Goal: Task Accomplishment & Management: Use online tool/utility

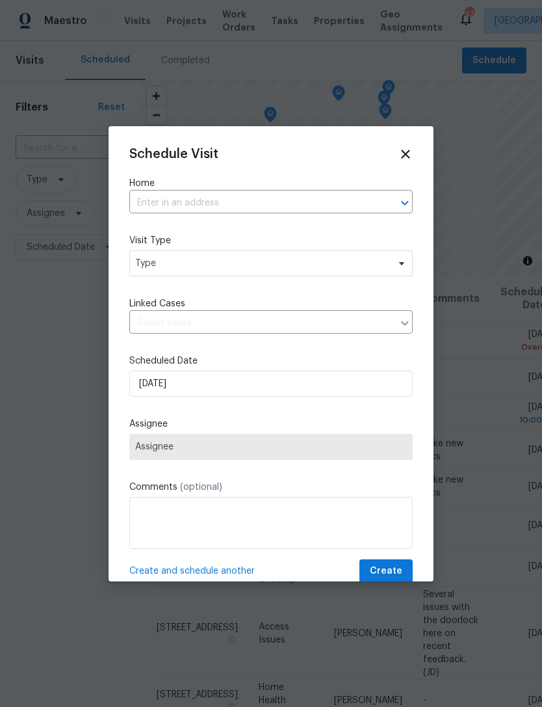
scroll to position [276, 0]
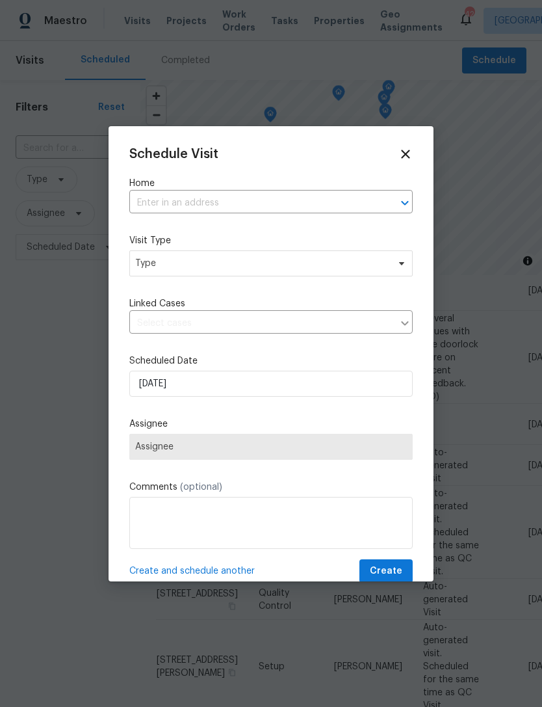
click at [155, 204] on input "text" at bounding box center [252, 203] width 247 height 20
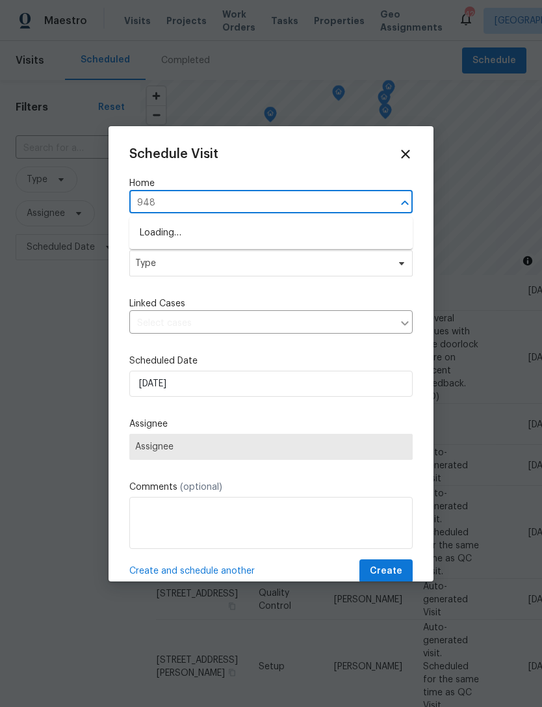
type input "9481"
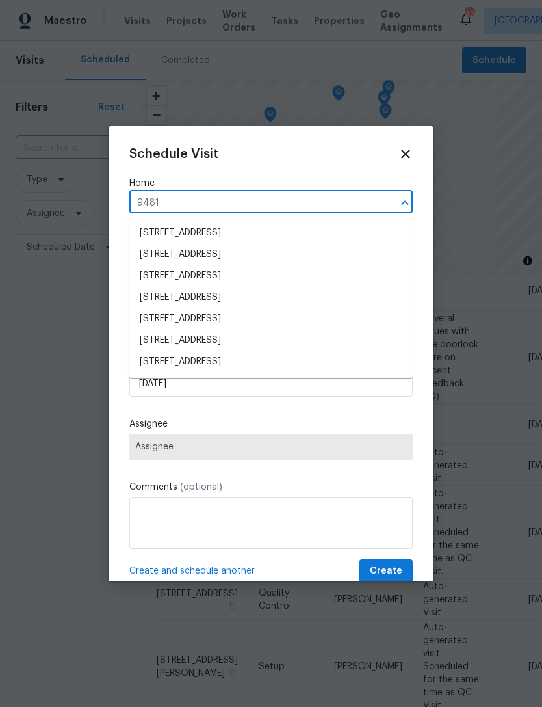
click at [172, 259] on li "9481 Highland Oak Dr Unit 703, Tampa, FL 33647" at bounding box center [270, 254] width 283 height 21
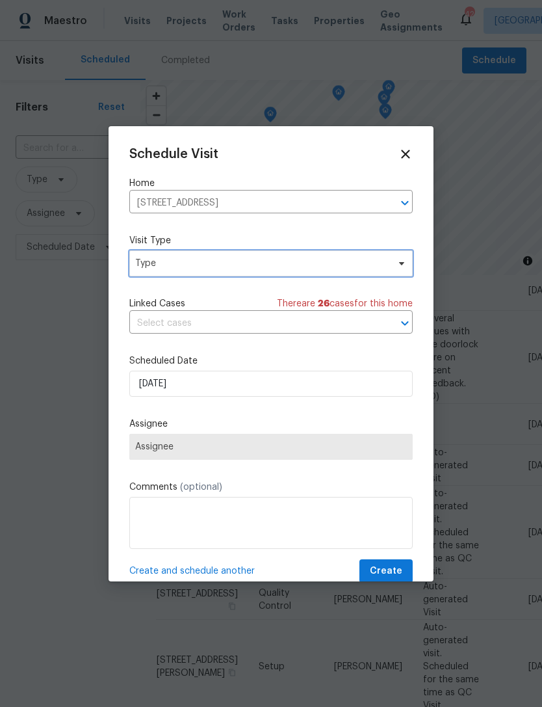
click at [168, 266] on span "Type" at bounding box center [261, 263] width 253 height 13
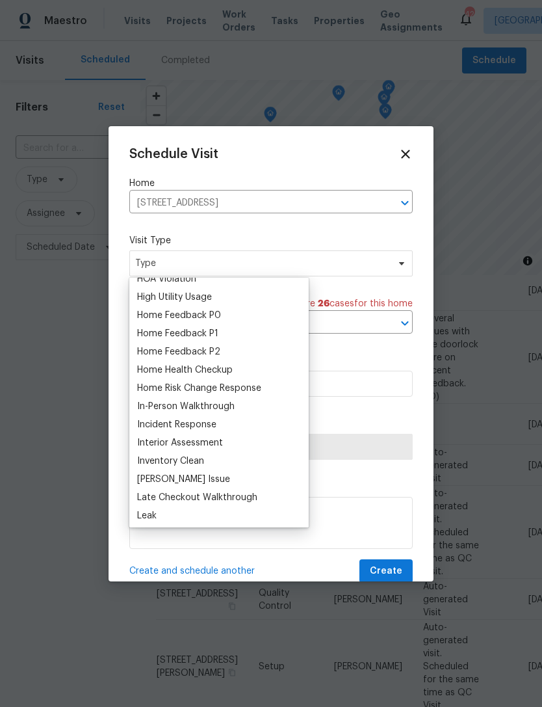
scroll to position [380, 0]
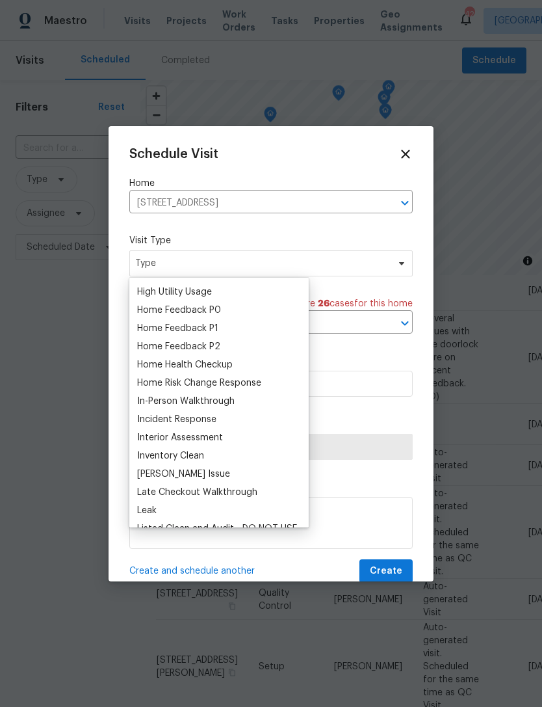
click at [151, 367] on div "Home Health Checkup" at bounding box center [185, 364] width 96 height 13
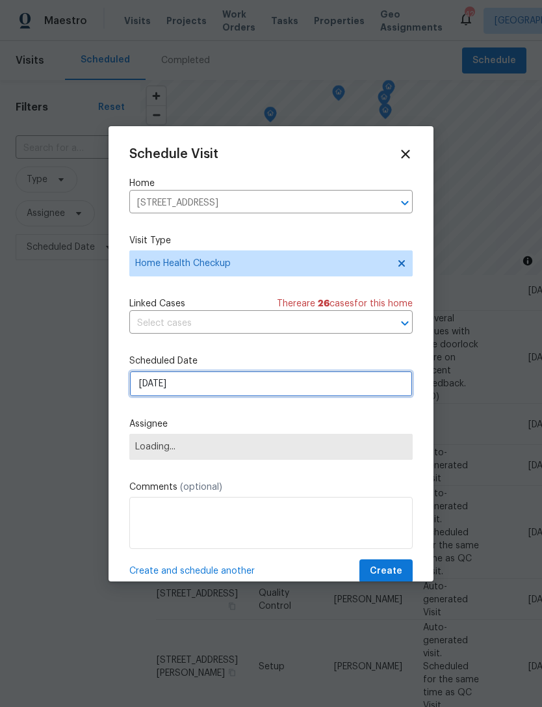
click at [160, 386] on input "[DATE]" at bounding box center [270, 384] width 283 height 26
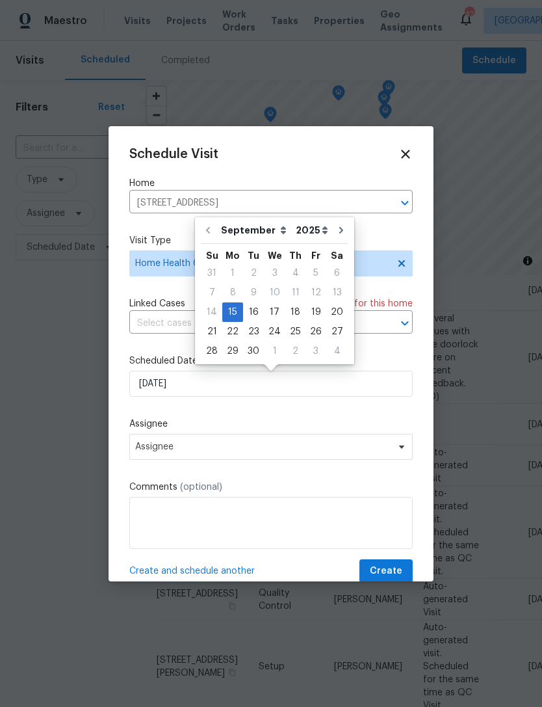
click at [174, 419] on div "Schedule Visit Home 9481 Highland Oak Dr Unit 703, Tampa, FL 33647 ​ Visit Type…" at bounding box center [270, 365] width 283 height 436
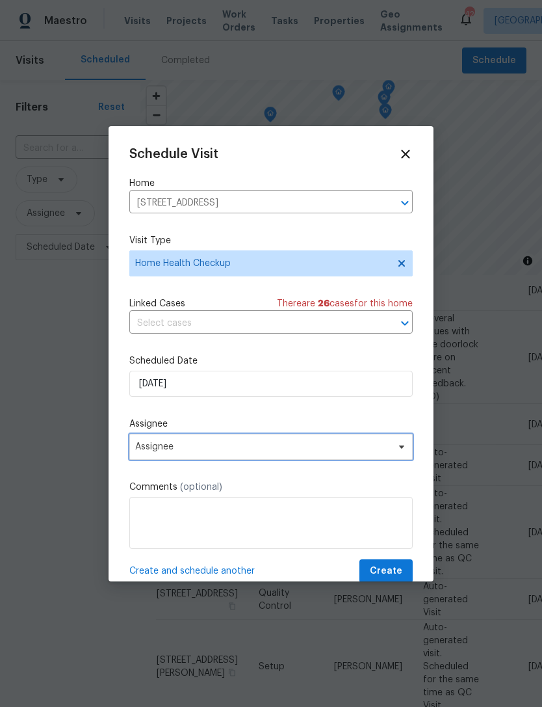
click at [150, 452] on span "Assignee" at bounding box center [262, 446] width 255 height 10
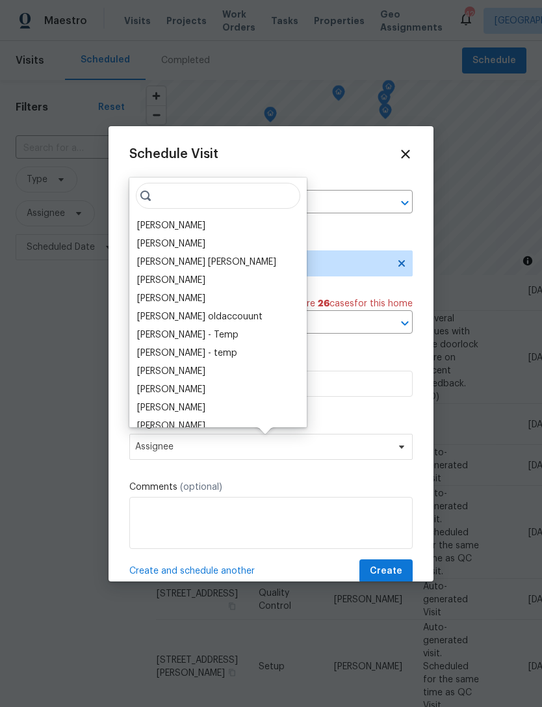
click at [158, 220] on div "[PERSON_NAME]" at bounding box center [171, 225] width 68 height 13
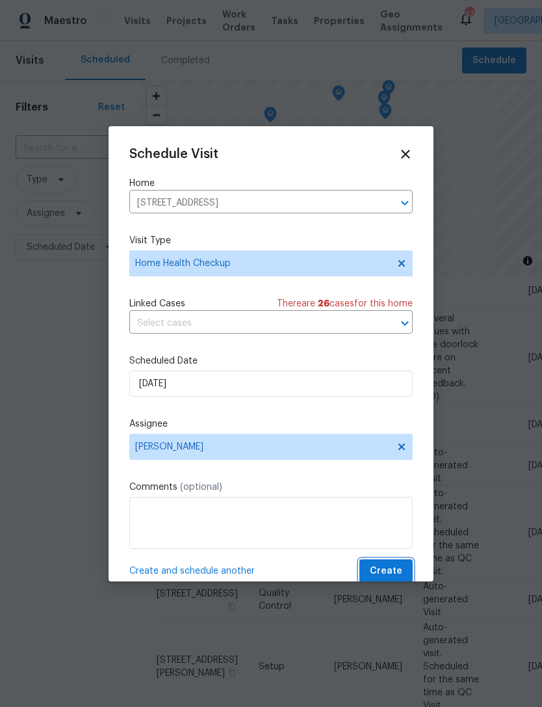
click at [388, 573] on span "Create" at bounding box center [386, 571] width 33 height 16
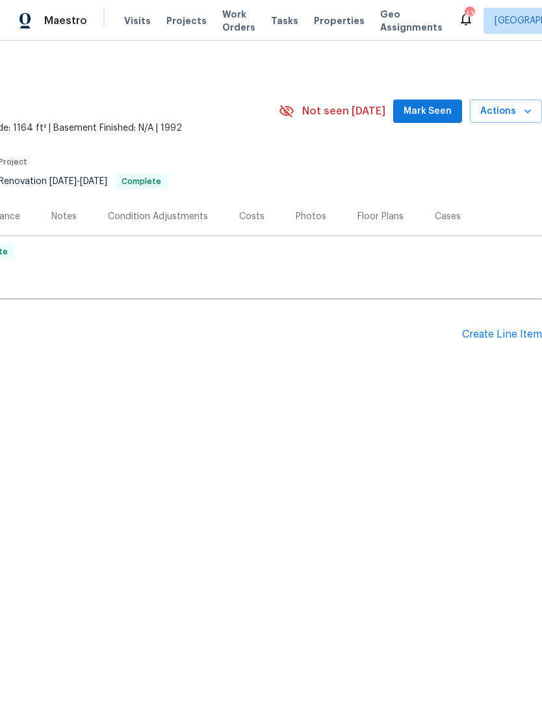
scroll to position [0, 192]
click at [514, 339] on div "Create Line Item" at bounding box center [502, 334] width 80 height 12
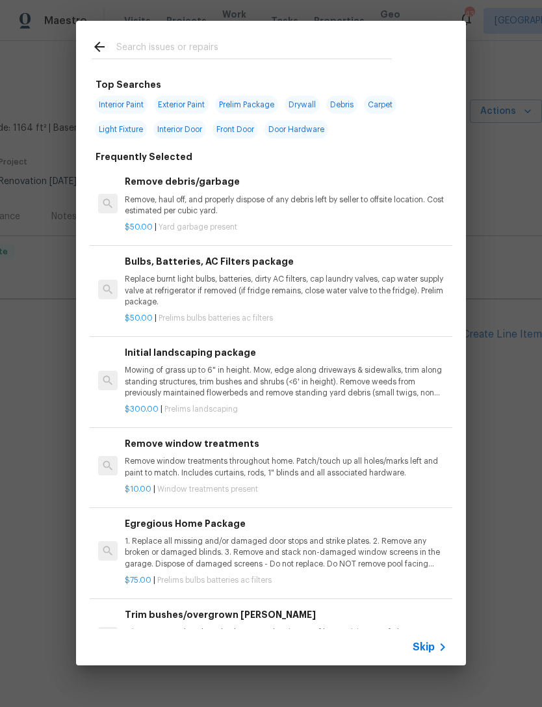
click at [217, 46] on input "text" at bounding box center [254, 49] width 276 height 20
type input "Hvac"
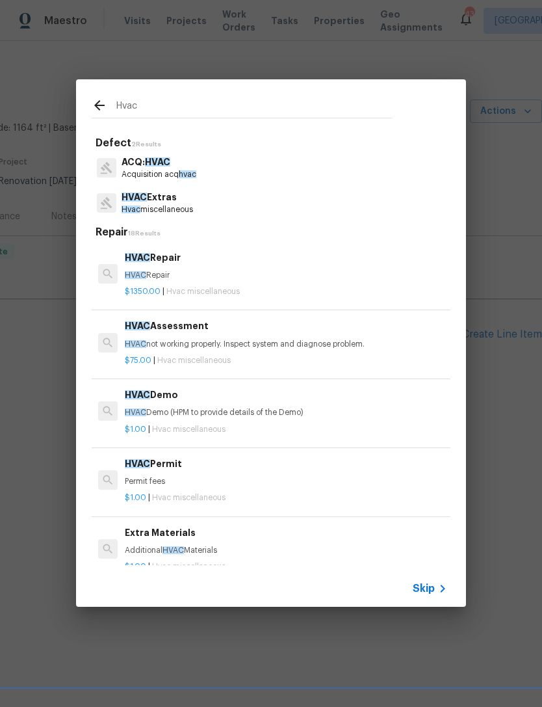
click at [368, 350] on div "$75.00 | Hvac miscellaneous" at bounding box center [286, 358] width 322 height 16
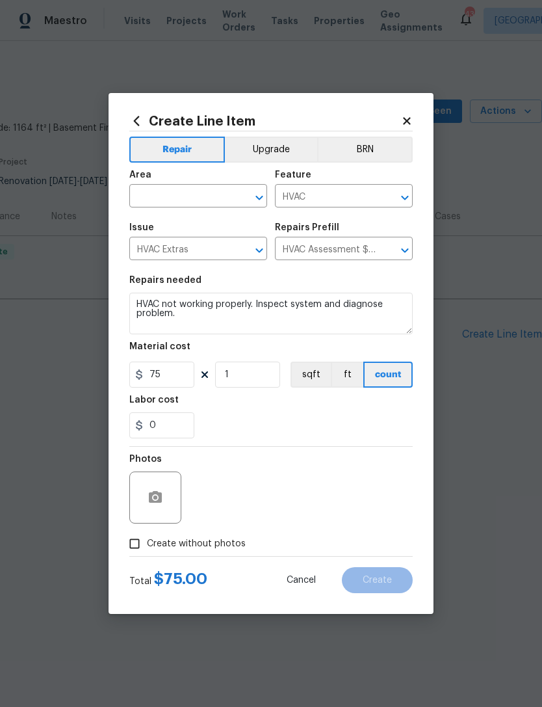
click at [203, 201] on input "text" at bounding box center [179, 197] width 101 height 20
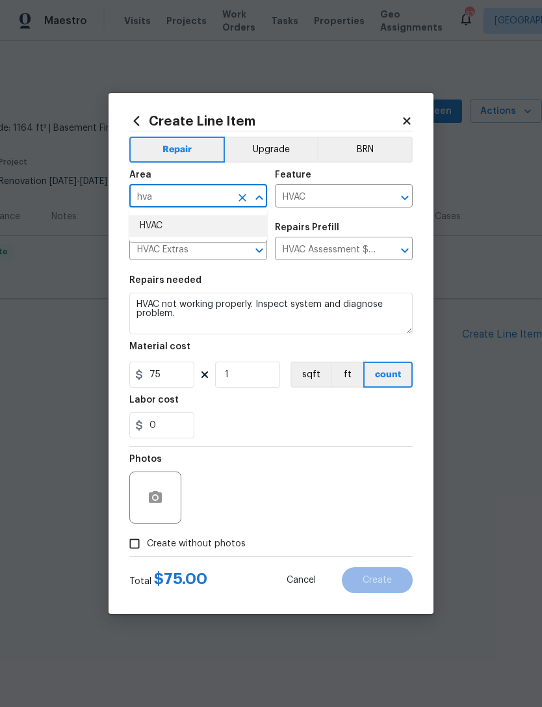
click at [222, 232] on li "HVAC" at bounding box center [198, 225] width 138 height 21
type input "HVAC"
click at [387, 434] on div "0" at bounding box center [270, 425] width 283 height 26
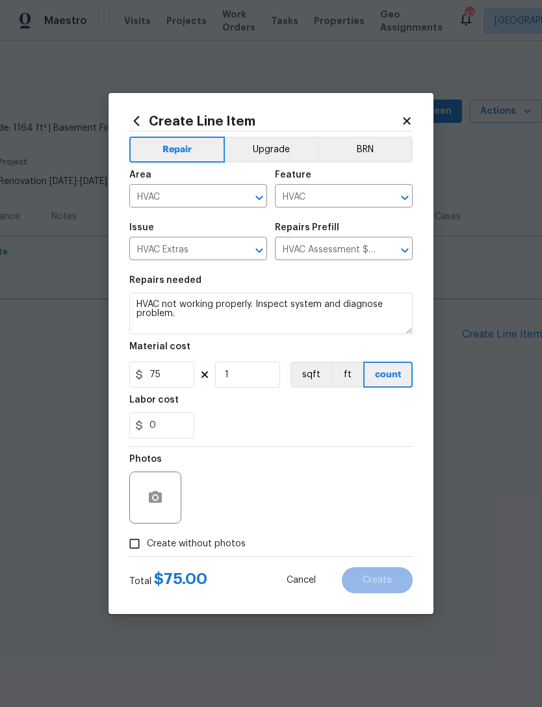
click at [230, 536] on label "Create without photos" at bounding box center [184, 543] width 124 height 25
click at [147, 536] on input "Create without photos" at bounding box center [134, 543] width 25 height 25
checkbox input "true"
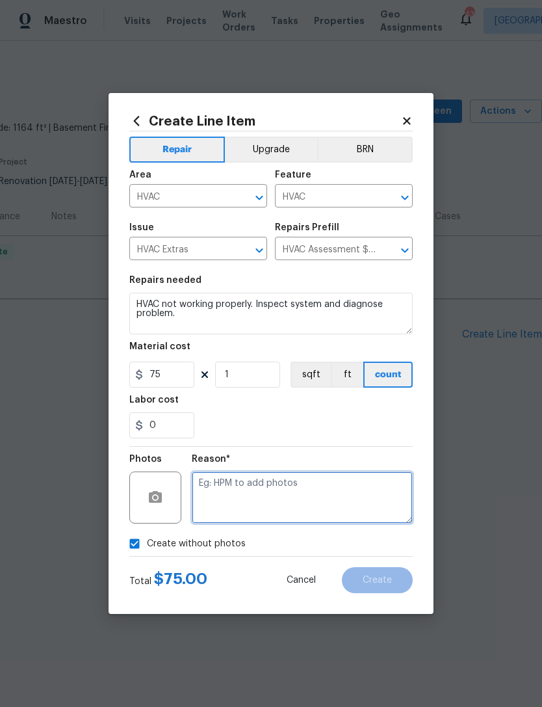
click at [300, 475] on textarea at bounding box center [302, 497] width 221 height 52
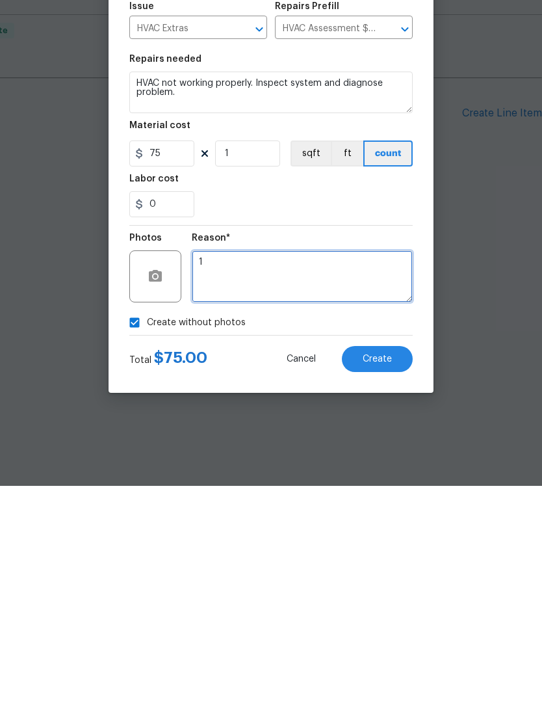
type textarea "1"
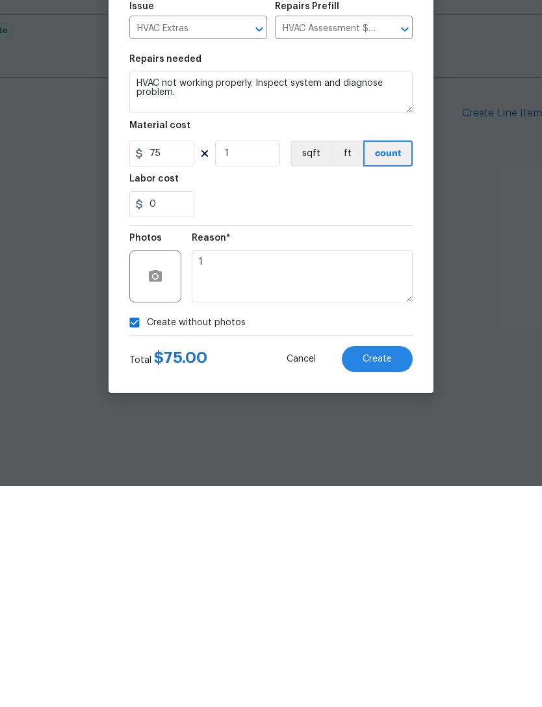
click at [399, 567] on button "Create" at bounding box center [377, 580] width 71 height 26
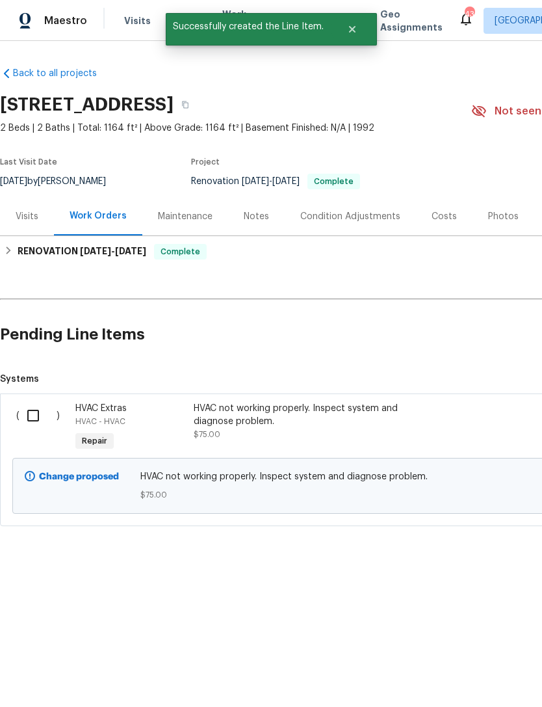
scroll to position [0, 0]
click at [33, 416] on input "checkbox" at bounding box center [38, 415] width 37 height 27
checkbox input "true"
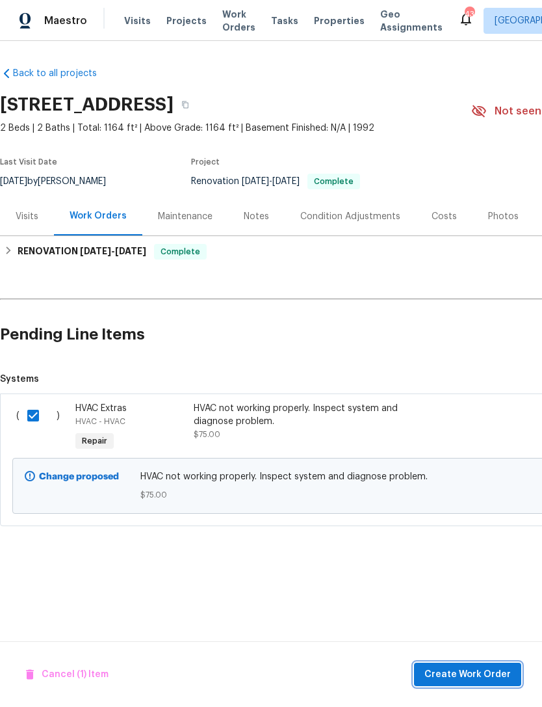
click at [493, 671] on span "Create Work Order" at bounding box center [468, 674] width 86 height 16
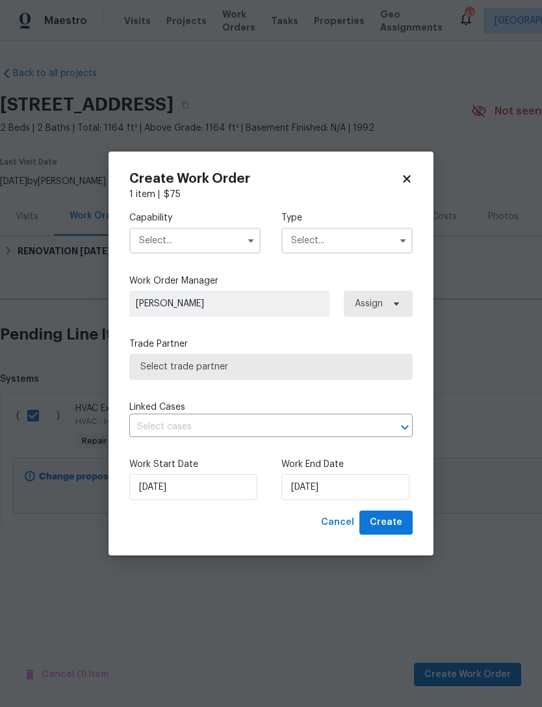
click at [235, 295] on span "[PERSON_NAME]" at bounding box center [229, 304] width 200 height 26
click at [250, 252] on input "text" at bounding box center [194, 241] width 131 height 26
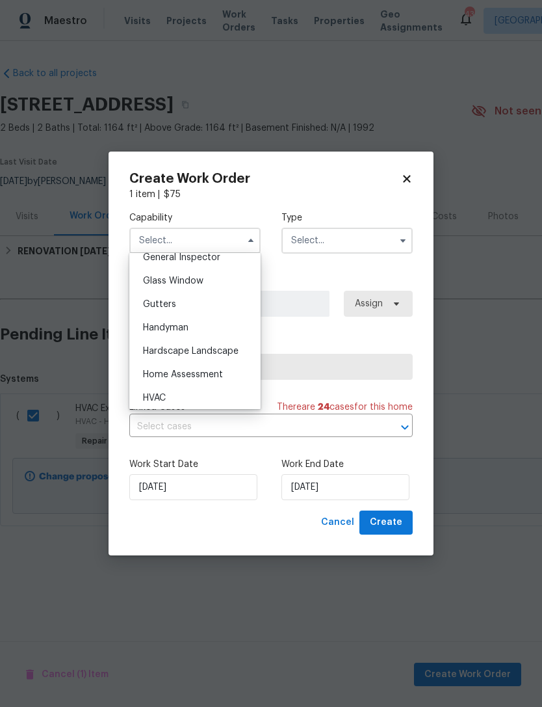
scroll to position [669, 0]
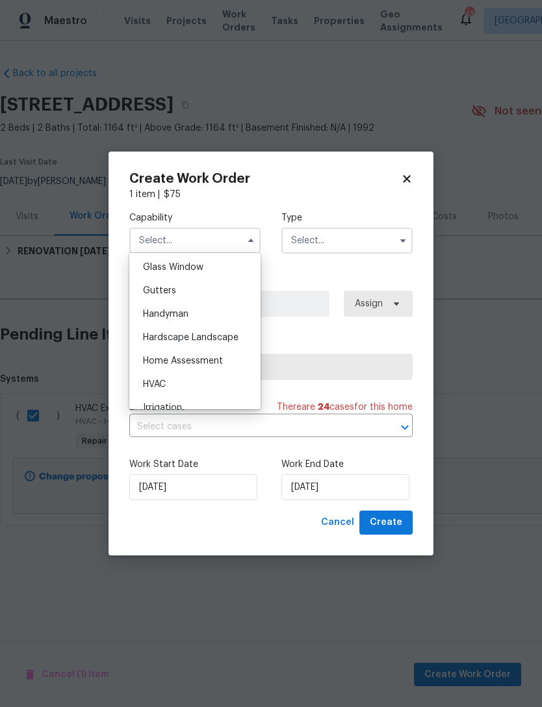
click at [162, 387] on span "HVAC" at bounding box center [154, 384] width 23 height 9
type input "HVAC"
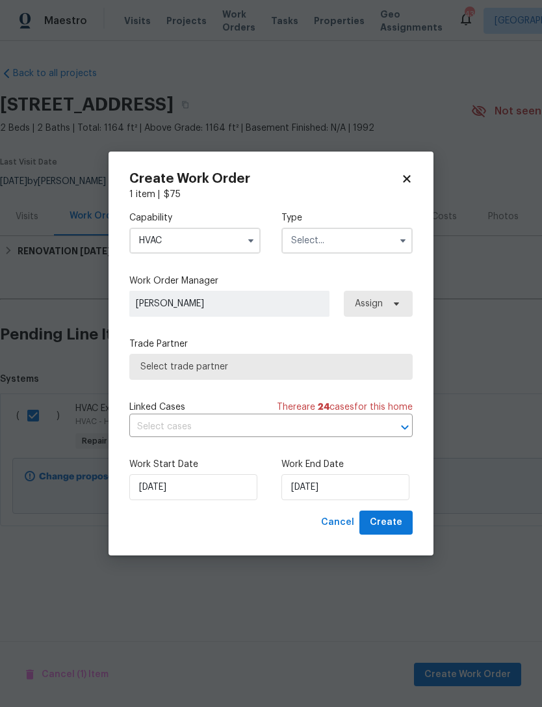
click at [353, 241] on input "text" at bounding box center [347, 241] width 131 height 26
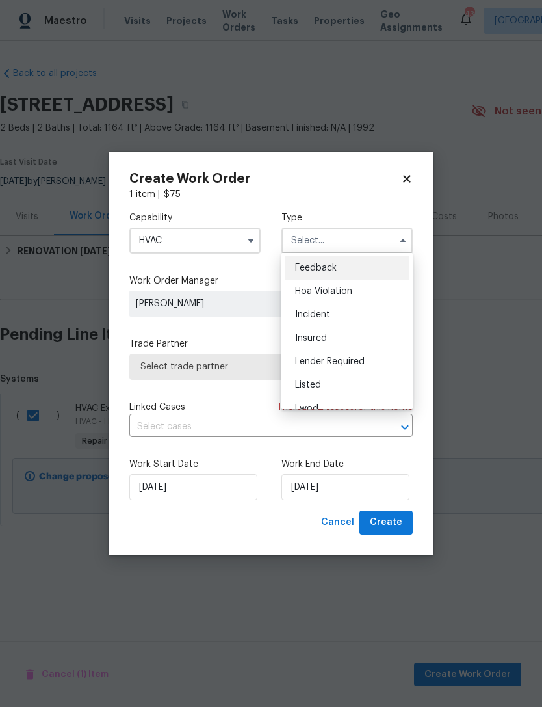
click at [354, 362] on span "Lender Required" at bounding box center [330, 361] width 70 height 9
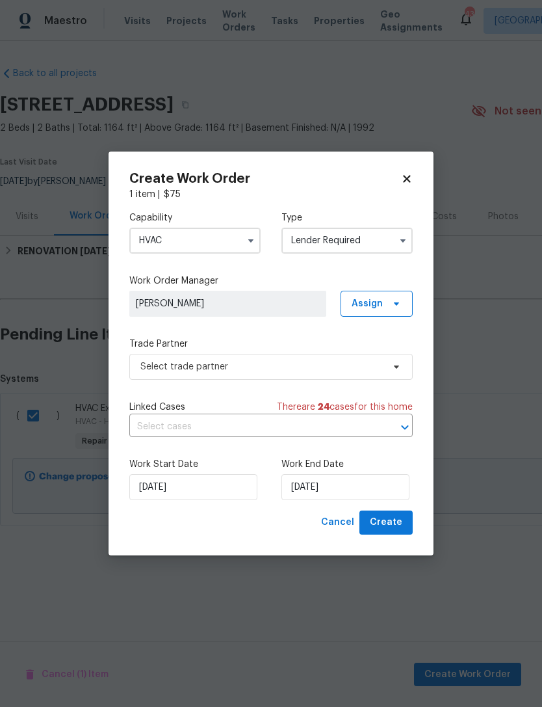
click at [370, 246] on input "Lender Required" at bounding box center [347, 241] width 131 height 26
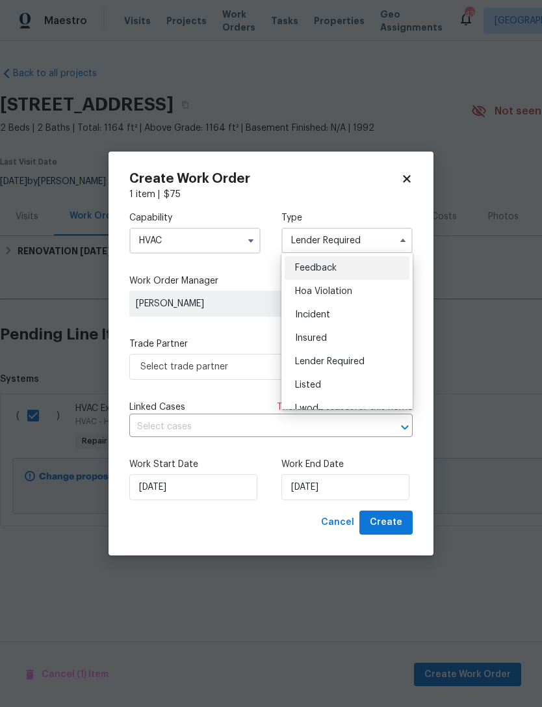
click at [322, 382] on div "Listed" at bounding box center [347, 384] width 125 height 23
type input "Listed"
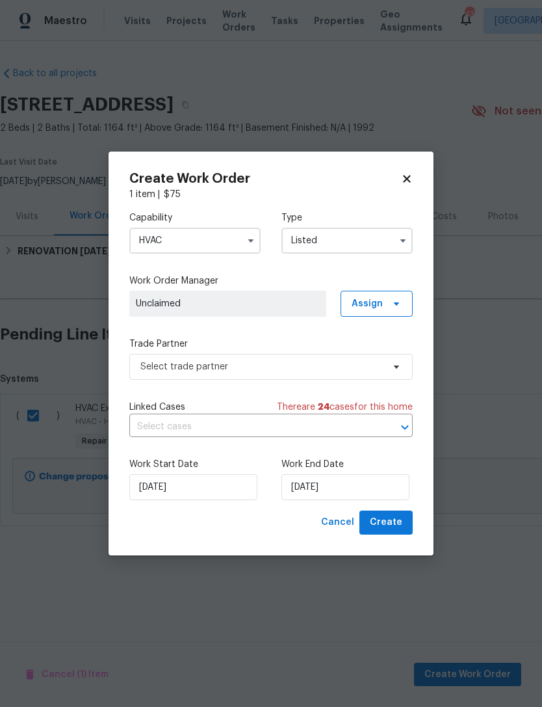
click at [263, 295] on span "Unclaimed" at bounding box center [227, 304] width 197 height 26
click at [398, 298] on icon at bounding box center [396, 303] width 10 height 10
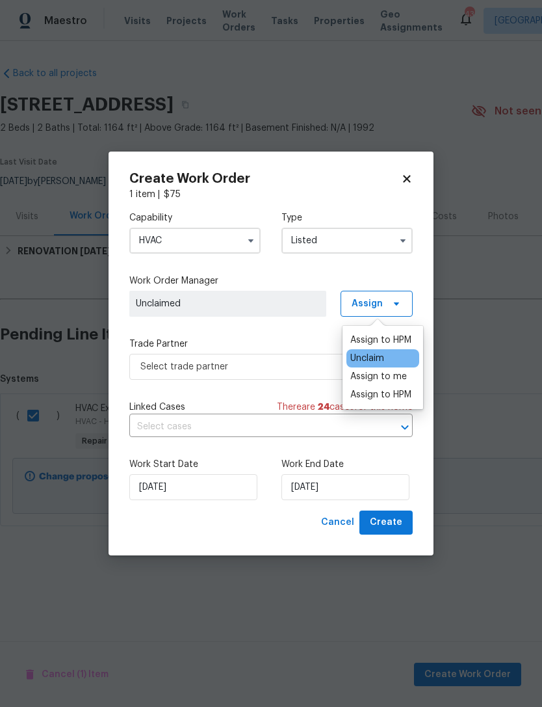
click at [384, 339] on div "Assign to HPM" at bounding box center [380, 340] width 61 height 13
click at [375, 338] on div "Assign to HPM" at bounding box center [380, 340] width 61 height 13
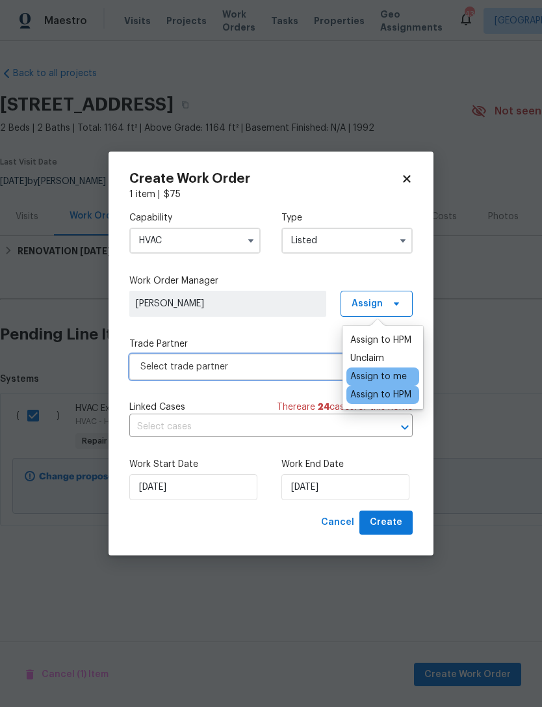
click at [287, 365] on span "Select trade partner" at bounding box center [261, 366] width 243 height 13
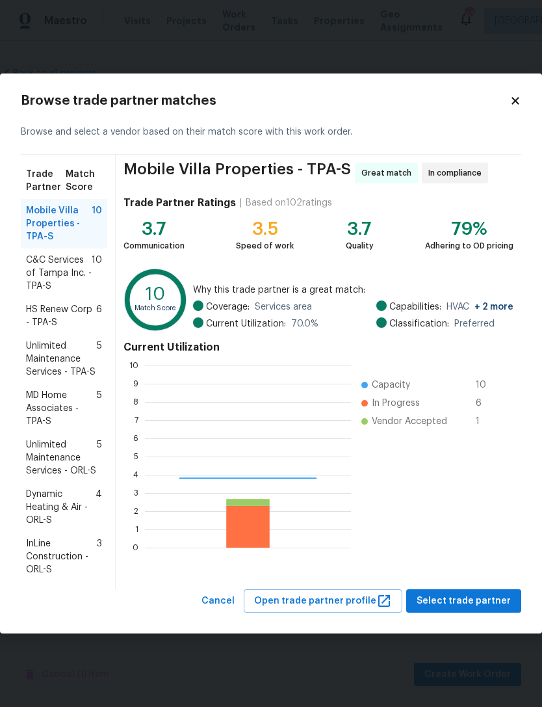
scroll to position [182, 206]
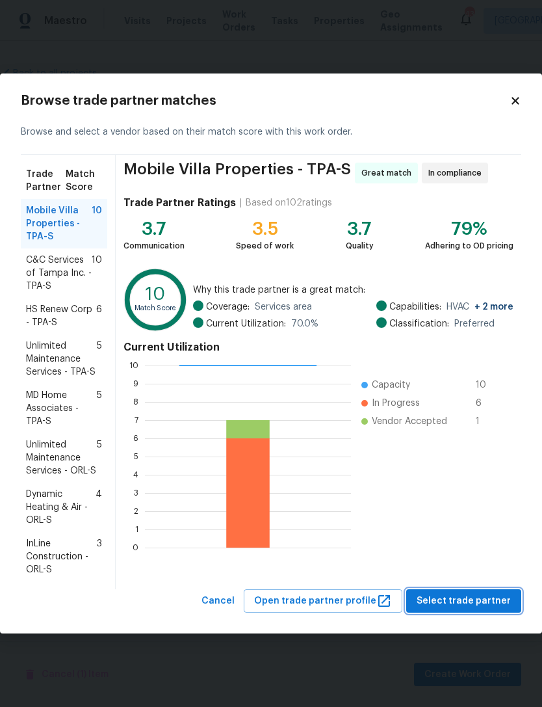
click at [462, 595] on span "Select trade partner" at bounding box center [464, 601] width 94 height 16
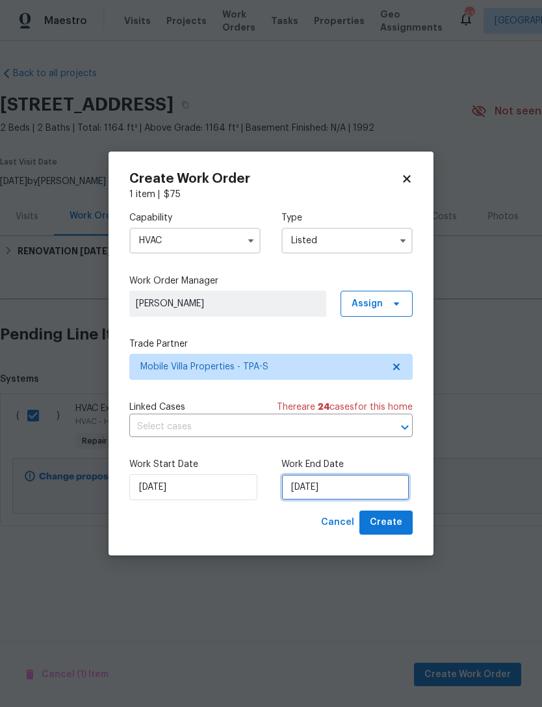
click at [347, 479] on input "[DATE]" at bounding box center [346, 487] width 128 height 26
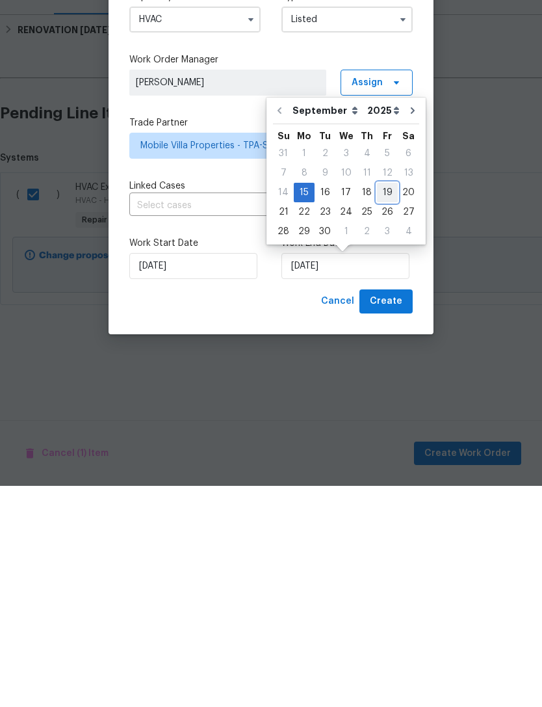
click at [379, 404] on div "19" at bounding box center [387, 413] width 21 height 18
type input "9/19/2025"
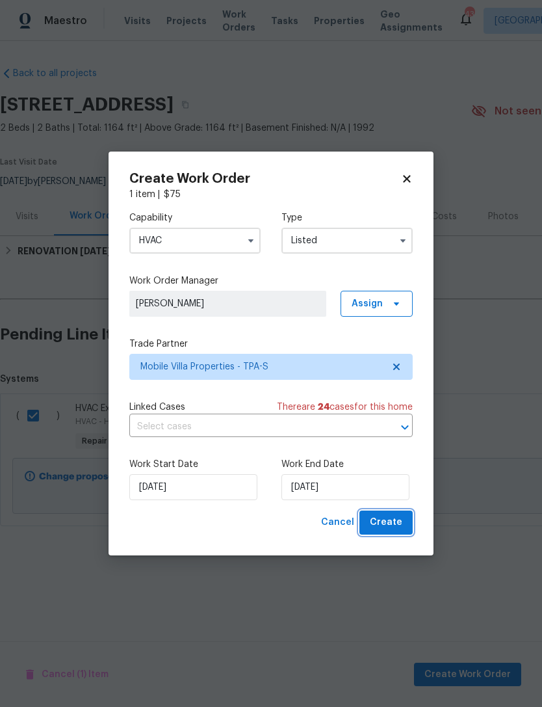
click at [401, 519] on span "Create" at bounding box center [386, 522] width 33 height 16
checkbox input "false"
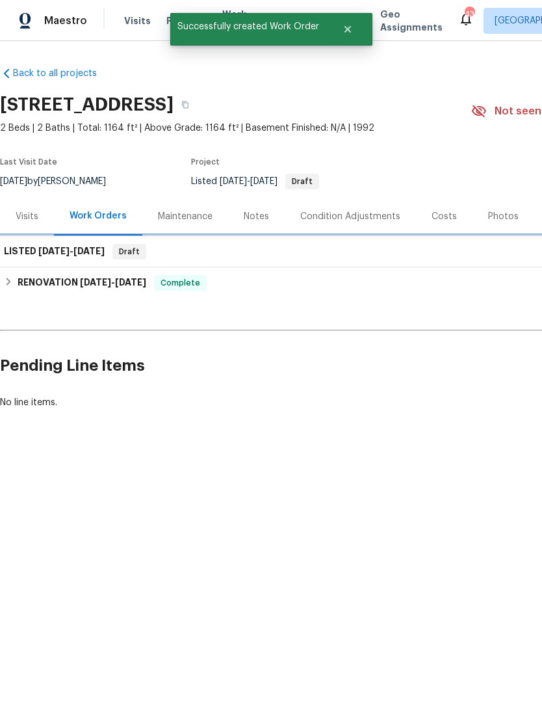
click at [36, 256] on h6 "LISTED 9/15/25 - 9/19/25" at bounding box center [54, 252] width 101 height 16
click at [28, 252] on h6 "LISTED 9/15/25 - 9/19/25" at bounding box center [54, 252] width 101 height 16
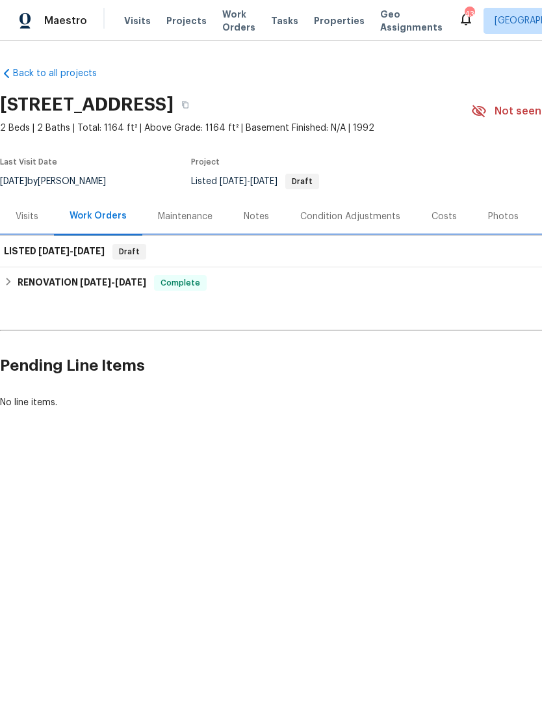
click at [414, 256] on div "LISTED 9/15/25 - 9/19/25 Draft" at bounding box center [367, 252] width 727 height 16
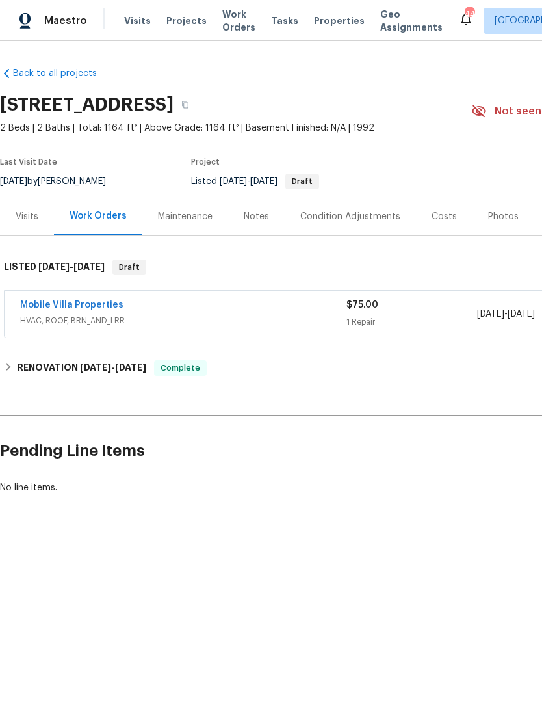
click at [96, 306] on link "Mobile Villa Properties" at bounding box center [71, 304] width 103 height 9
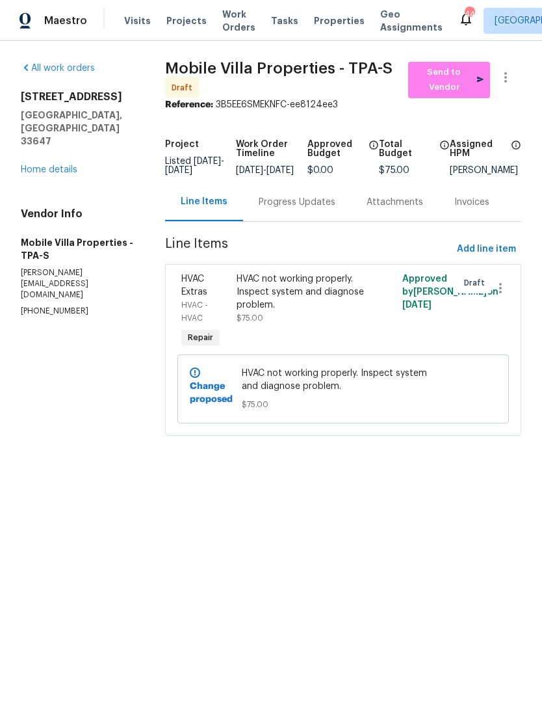
click at [42, 165] on link "Home details" at bounding box center [49, 169] width 57 height 9
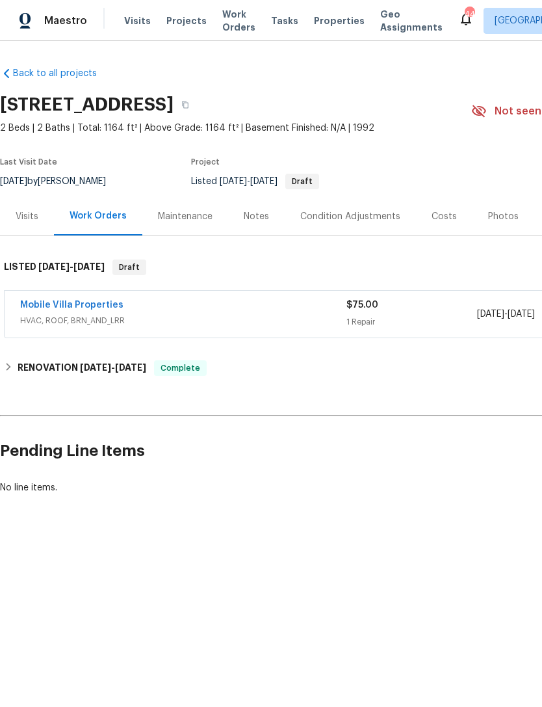
click at [32, 308] on link "Mobile Villa Properties" at bounding box center [71, 304] width 103 height 9
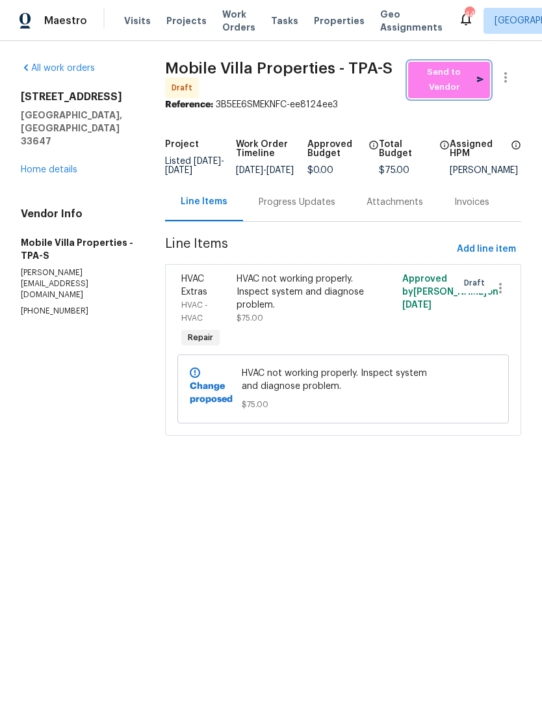
click at [464, 75] on span "Send to Vendor" at bounding box center [449, 80] width 69 height 30
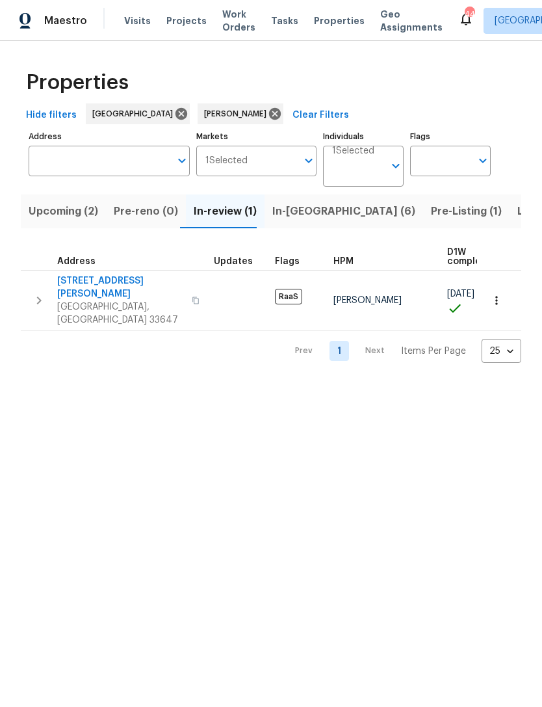
click at [306, 217] on span "In-reno (6)" at bounding box center [343, 211] width 143 height 18
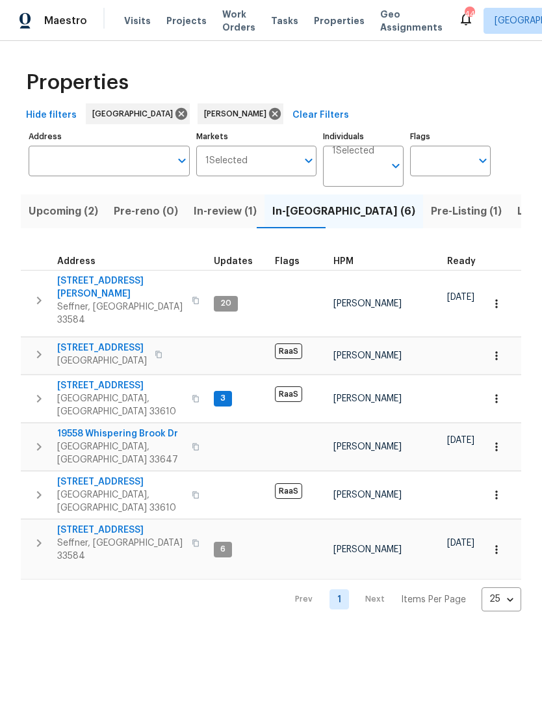
click at [88, 475] on span "3720 E Idlewild Ave" at bounding box center [120, 481] width 127 height 13
click at [499, 488] on icon "button" at bounding box center [496, 494] width 13 height 13
click at [364, 449] on div at bounding box center [271, 353] width 542 height 707
click at [113, 475] on span "3720 E Idlewild Ave" at bounding box center [120, 481] width 127 height 13
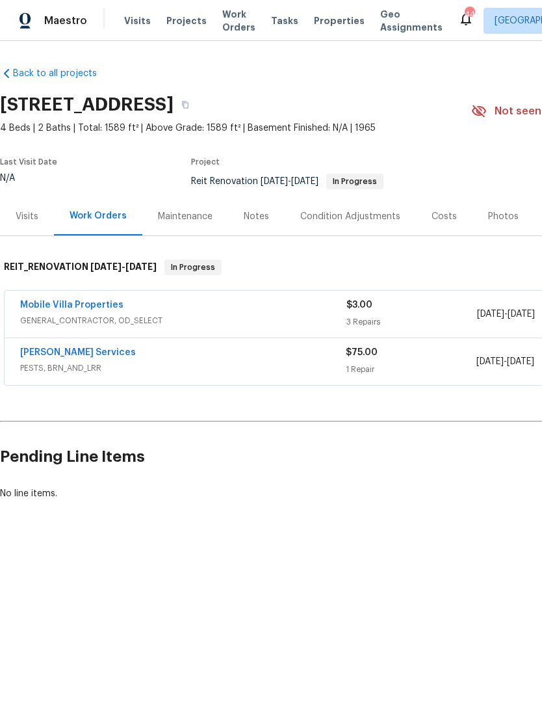
click at [264, 208] on div "Notes" at bounding box center [256, 216] width 57 height 38
